Goal: Task Accomplishment & Management: Manage account settings

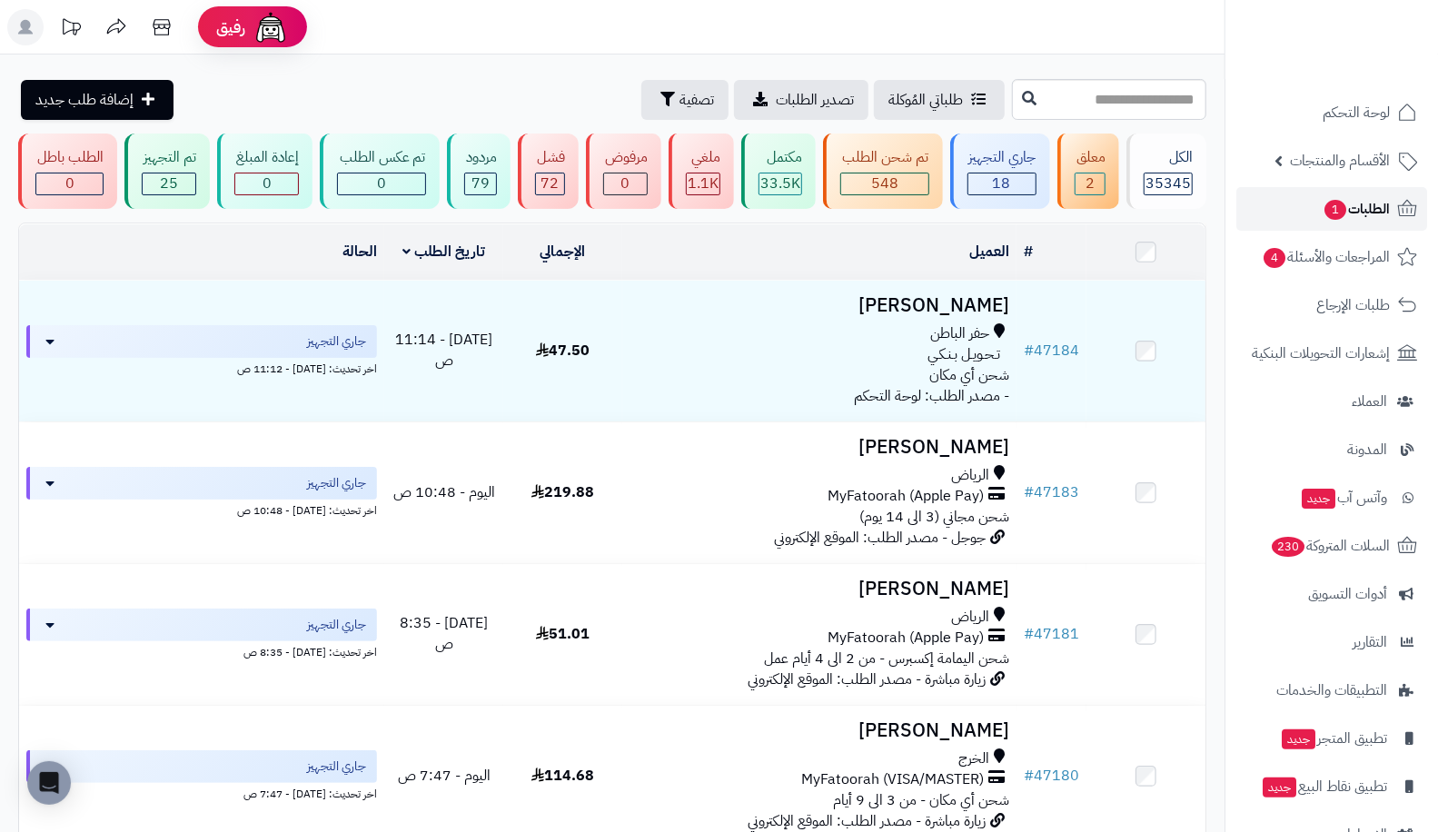
click at [1370, 211] on span "الطلبات 1" at bounding box center [1355, 208] width 67 height 25
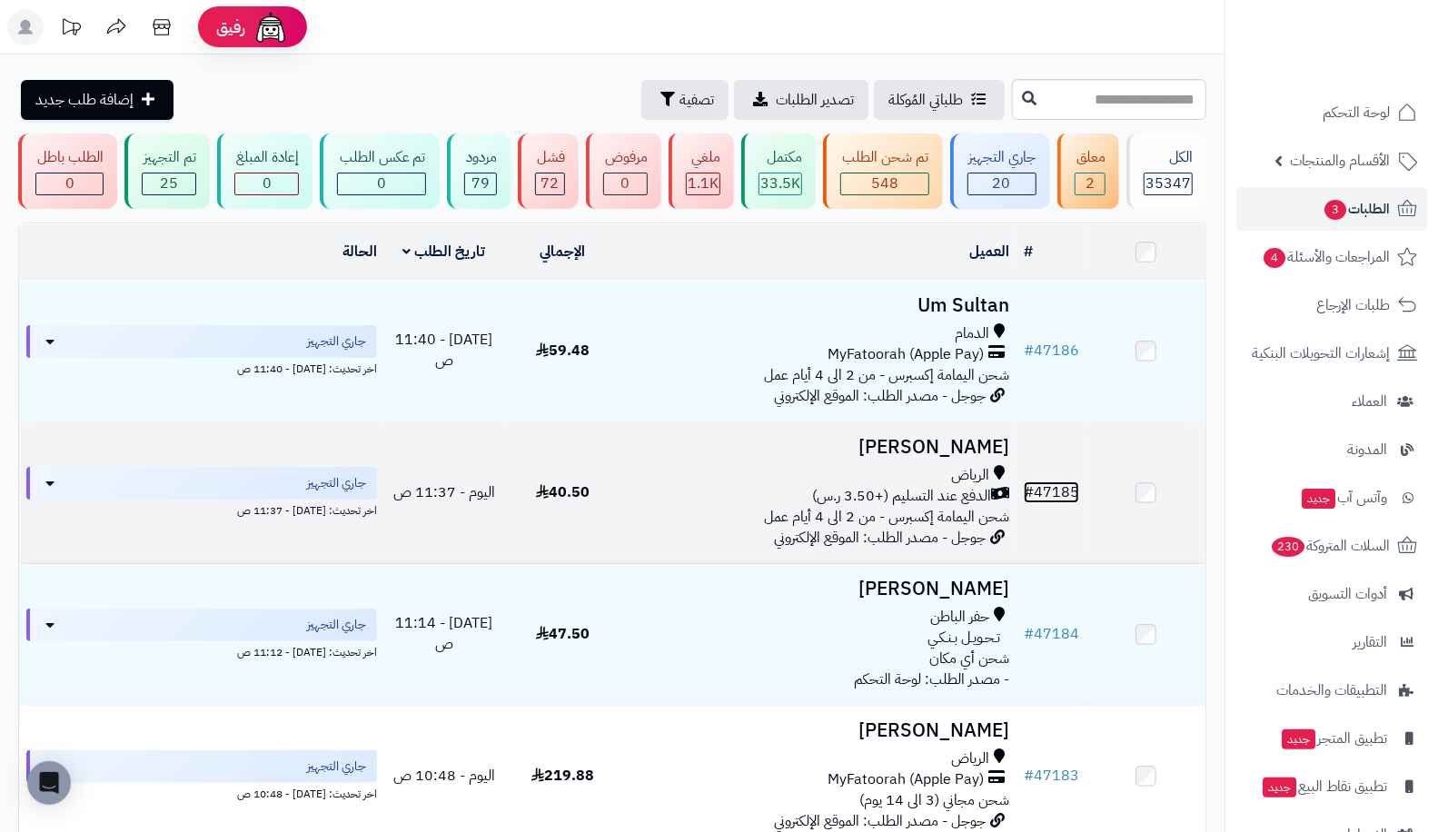
click at [1047, 481] on link "# 47185" at bounding box center [1050, 492] width 55 height 22
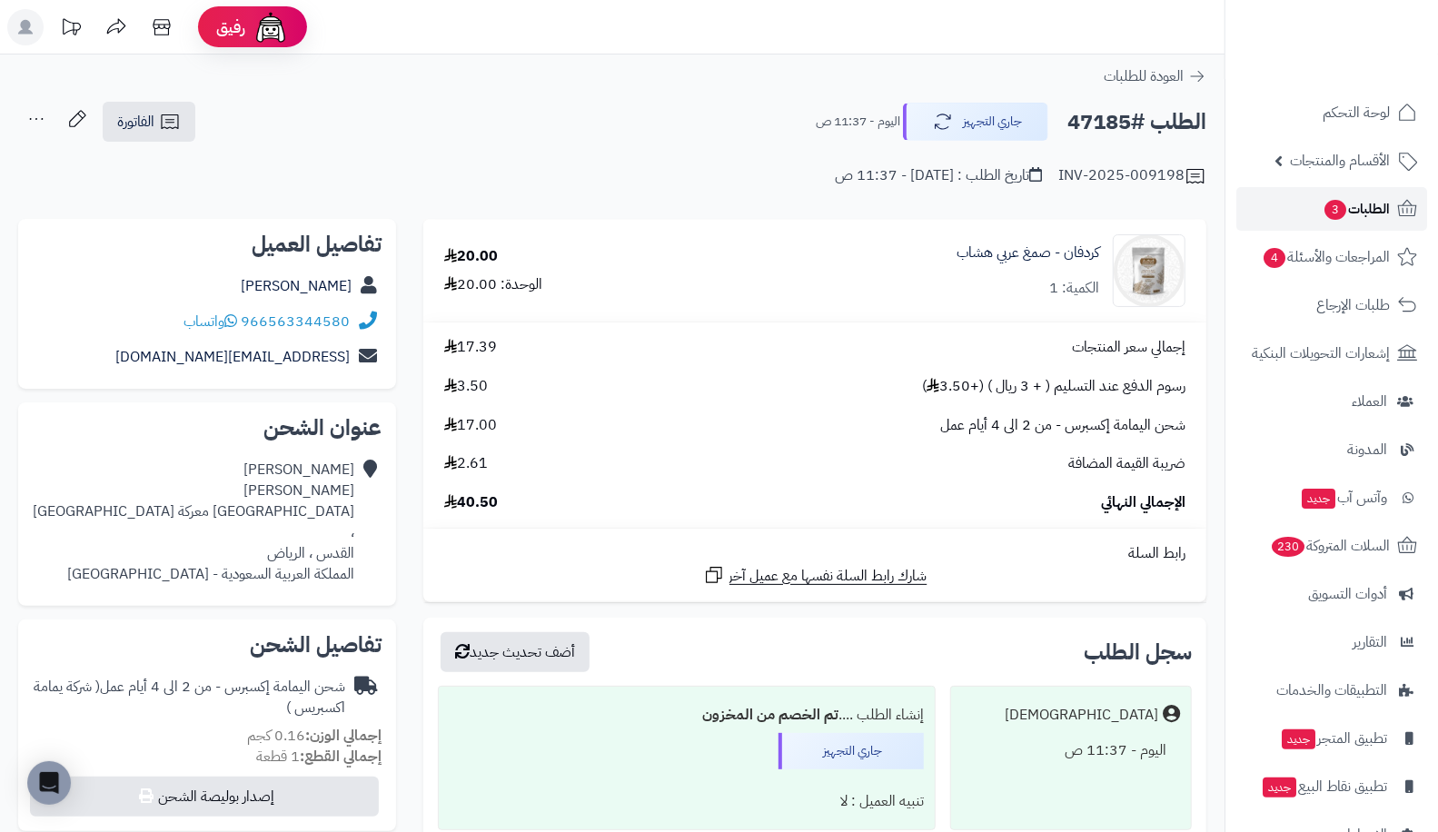
click at [1341, 193] on link "الطلبات 3" at bounding box center [1331, 209] width 191 height 44
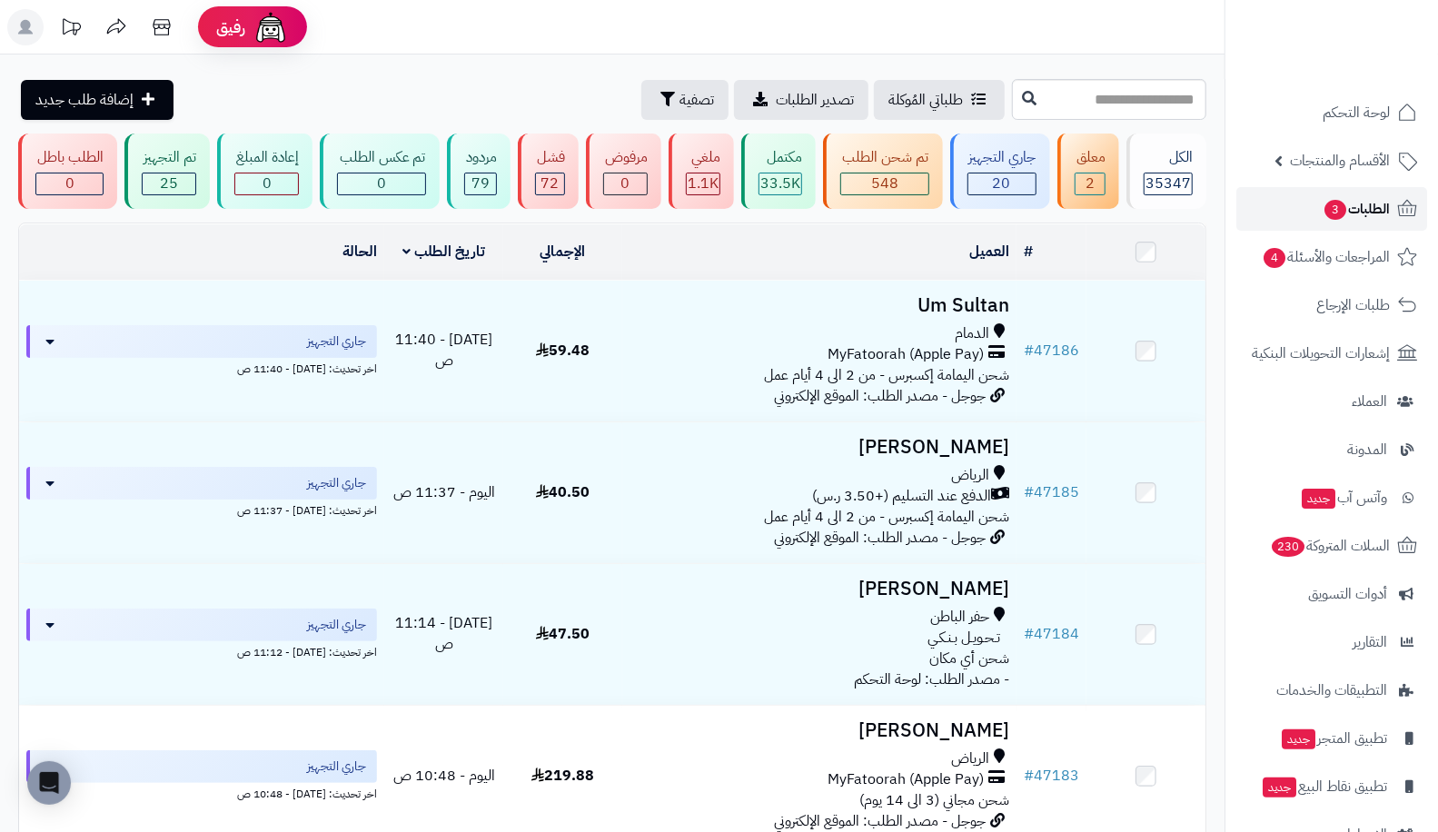
click at [1324, 202] on span "3" at bounding box center [1335, 210] width 22 height 20
click at [1346, 220] on link "الطلبات" at bounding box center [1331, 209] width 191 height 44
click at [1378, 213] on span "الطلبات" at bounding box center [1369, 208] width 42 height 25
click at [1367, 206] on span "الطلبات" at bounding box center [1369, 208] width 42 height 25
click at [1312, 205] on link "الطلبات" at bounding box center [1331, 209] width 191 height 44
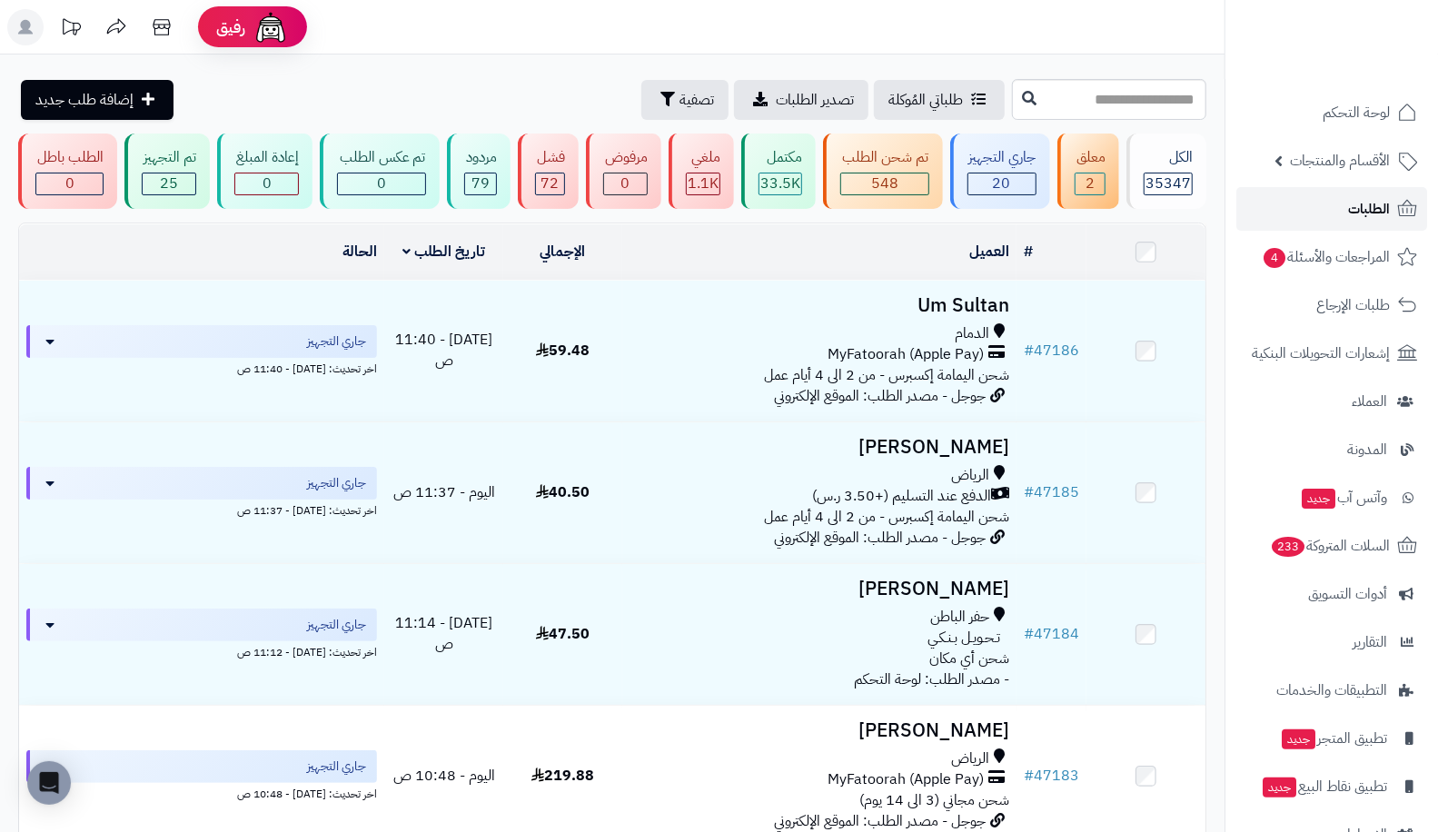
click at [1320, 210] on link "الطلبات" at bounding box center [1331, 209] width 191 height 44
click at [1328, 193] on link "الطلبات" at bounding box center [1331, 209] width 191 height 44
click at [1016, 193] on div "20" at bounding box center [1001, 183] width 67 height 21
